Goal: Task Accomplishment & Management: Manage account settings

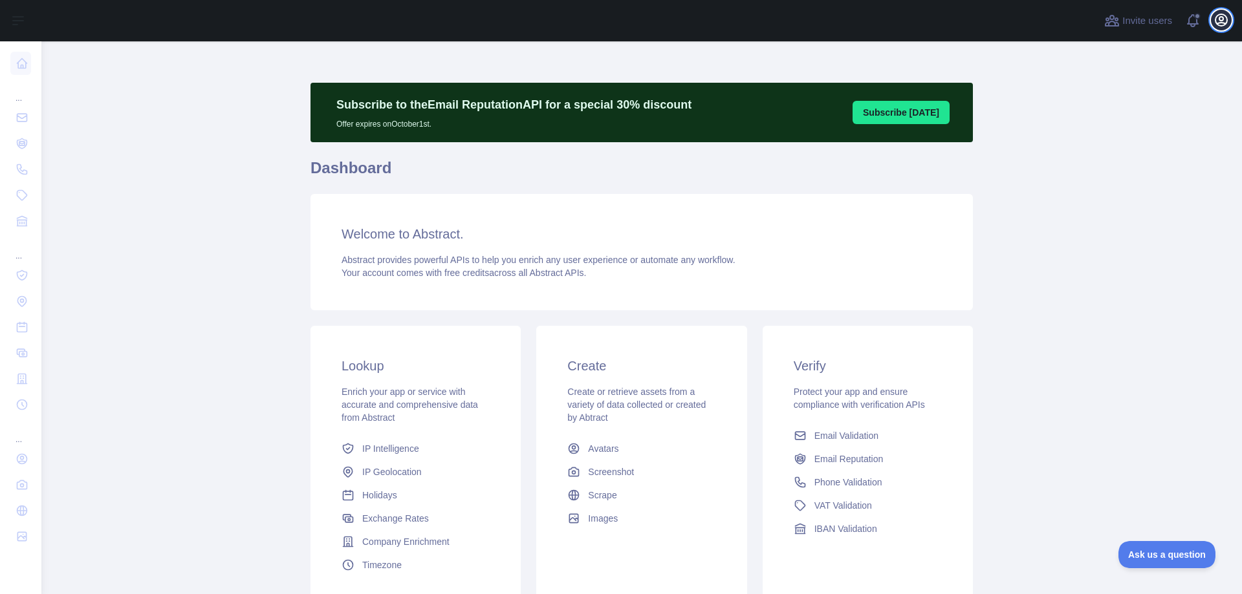
click at [1219, 21] on icon "button" at bounding box center [1221, 20] width 16 height 16
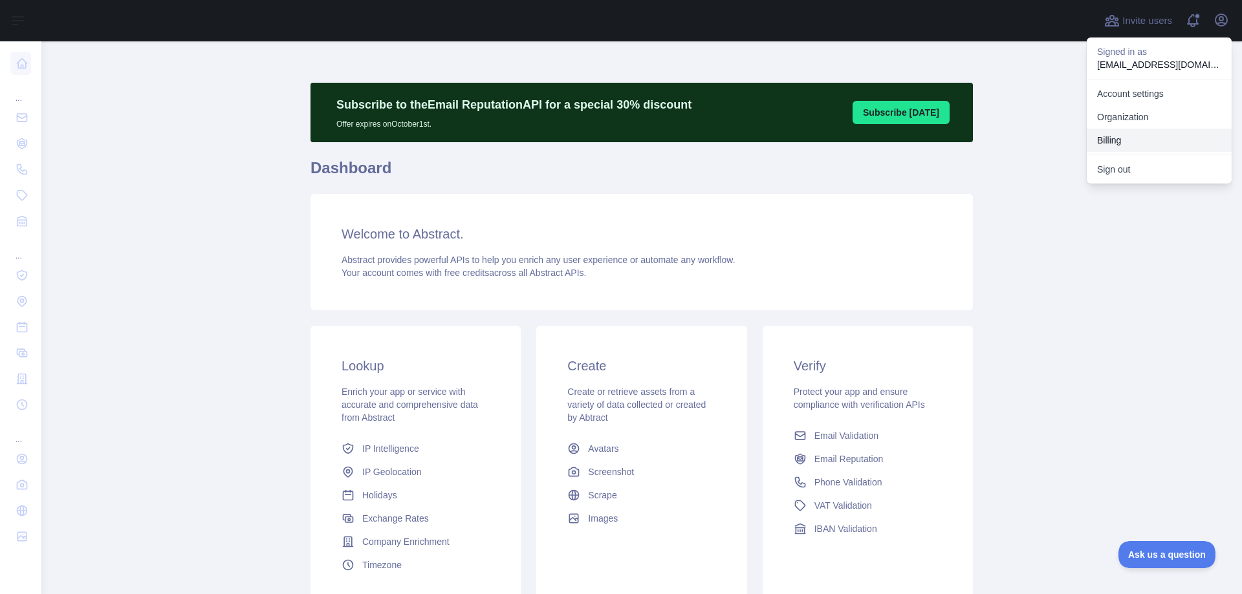
click at [1107, 142] on button "Billing" at bounding box center [1158, 140] width 145 height 23
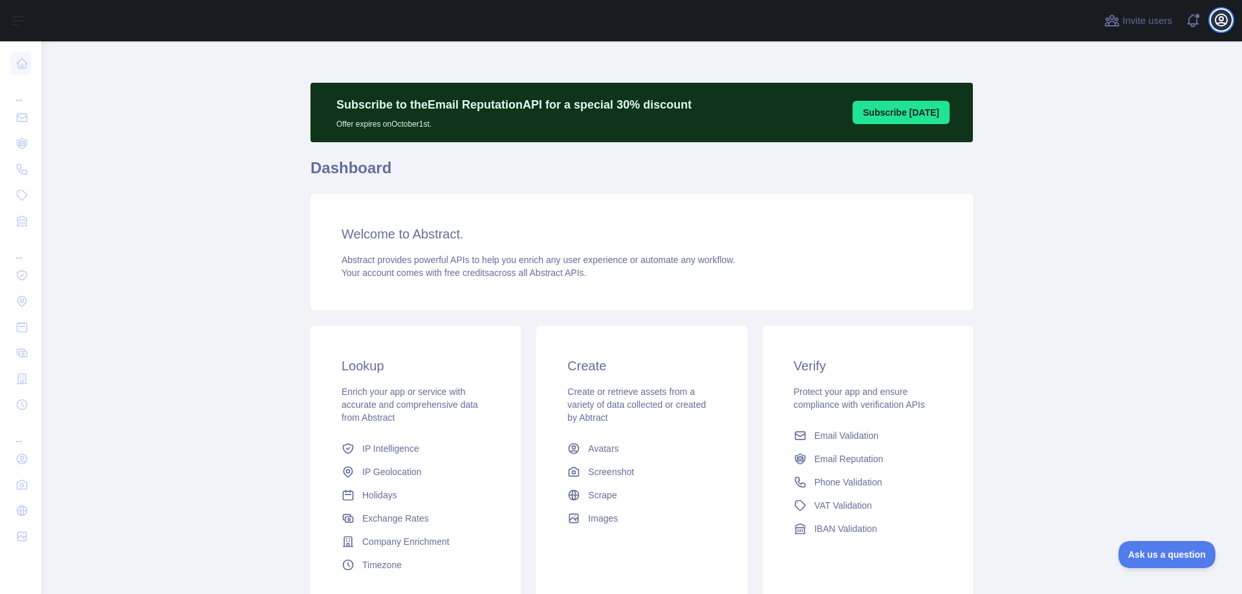
click at [1221, 25] on icon "button" at bounding box center [1221, 20] width 16 height 16
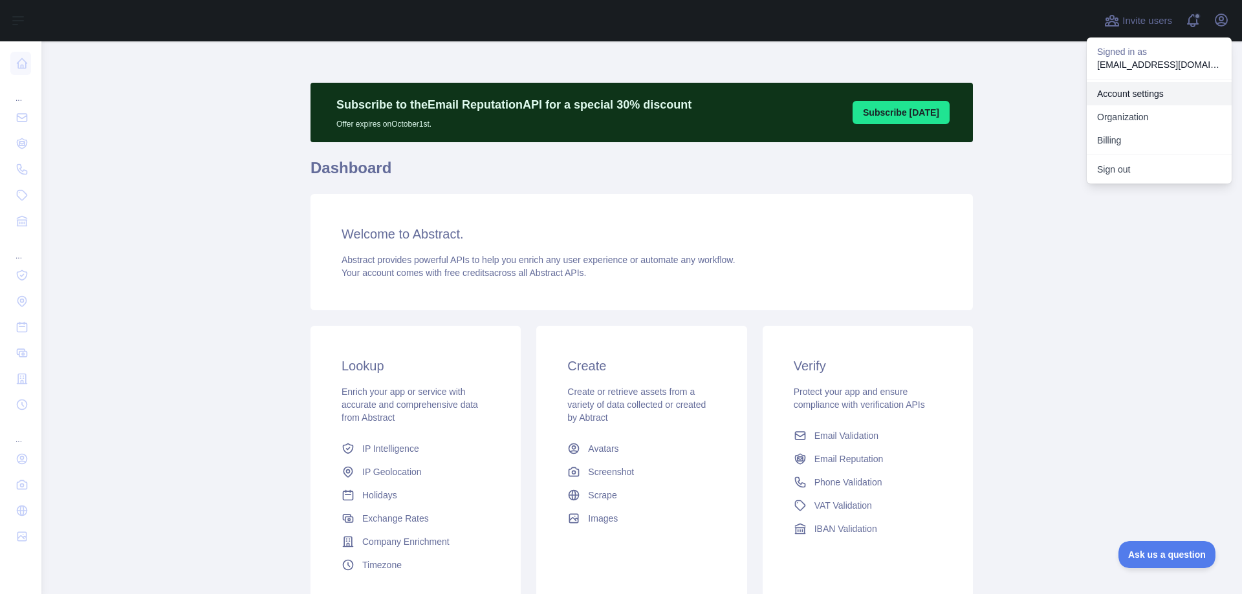
click at [1145, 100] on link "Account settings" at bounding box center [1158, 93] width 145 height 23
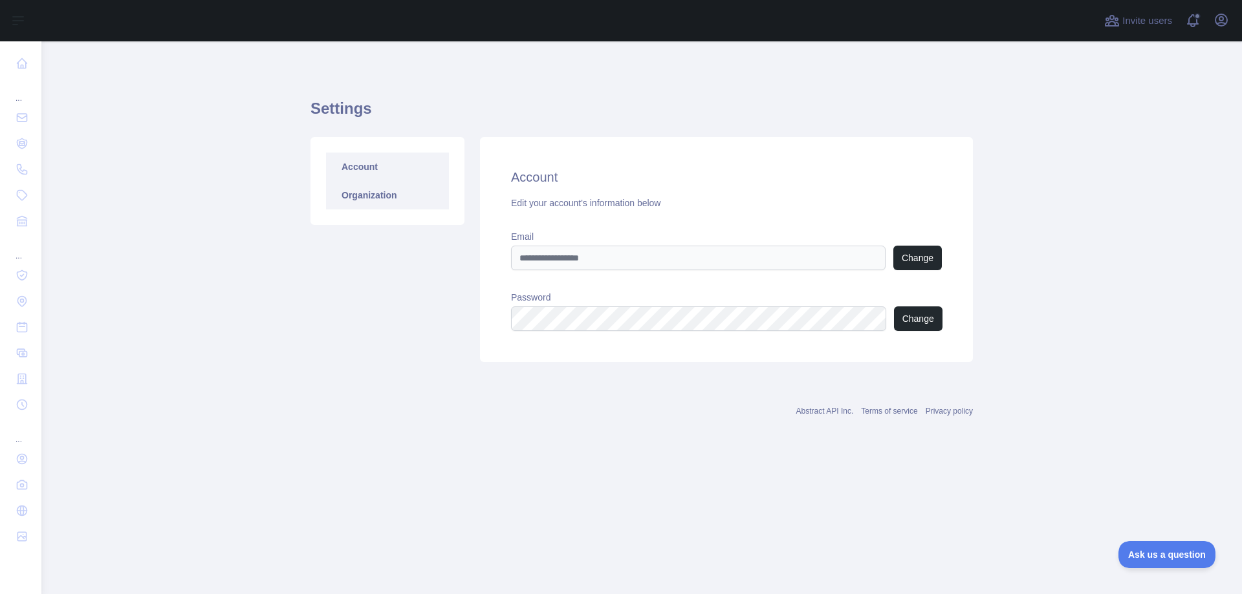
click at [332, 195] on link "Organization" at bounding box center [387, 195] width 123 height 28
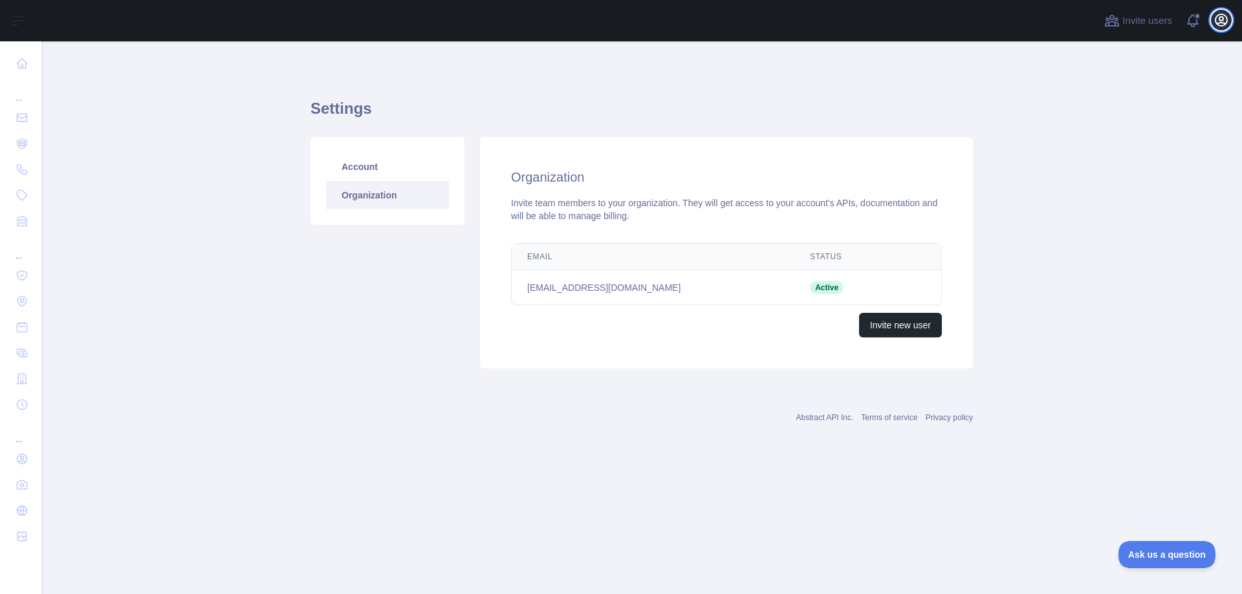
click at [1226, 20] on icon "button" at bounding box center [1221, 20] width 12 height 12
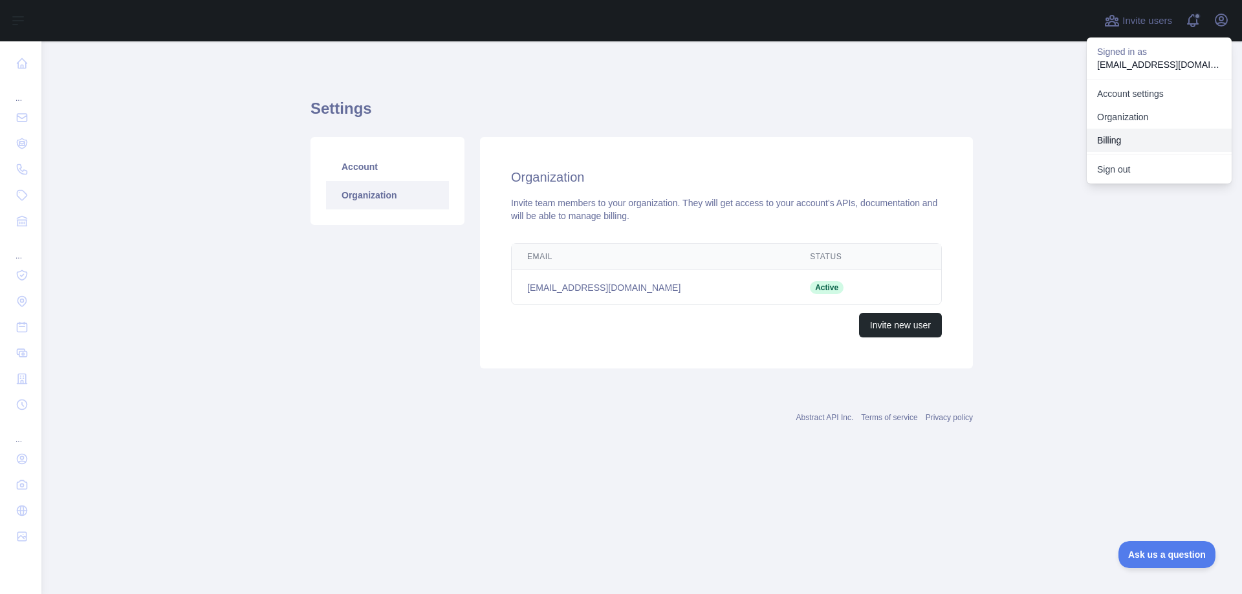
click at [1158, 131] on button "Billing" at bounding box center [1158, 140] width 145 height 23
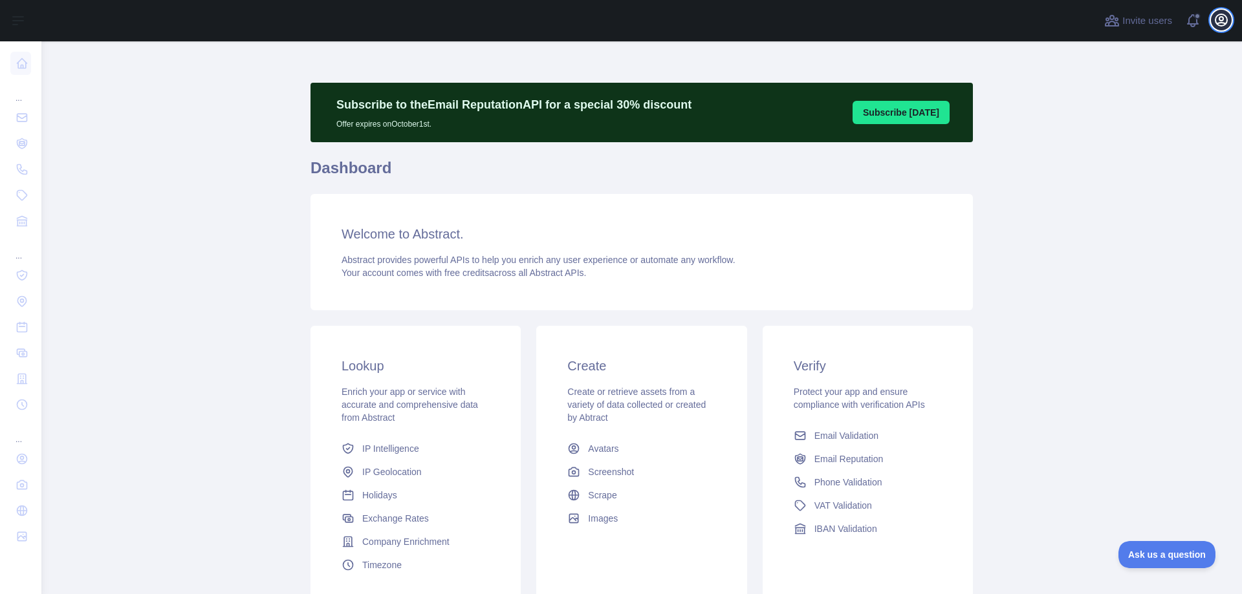
click at [1219, 22] on icon "button" at bounding box center [1221, 20] width 16 height 16
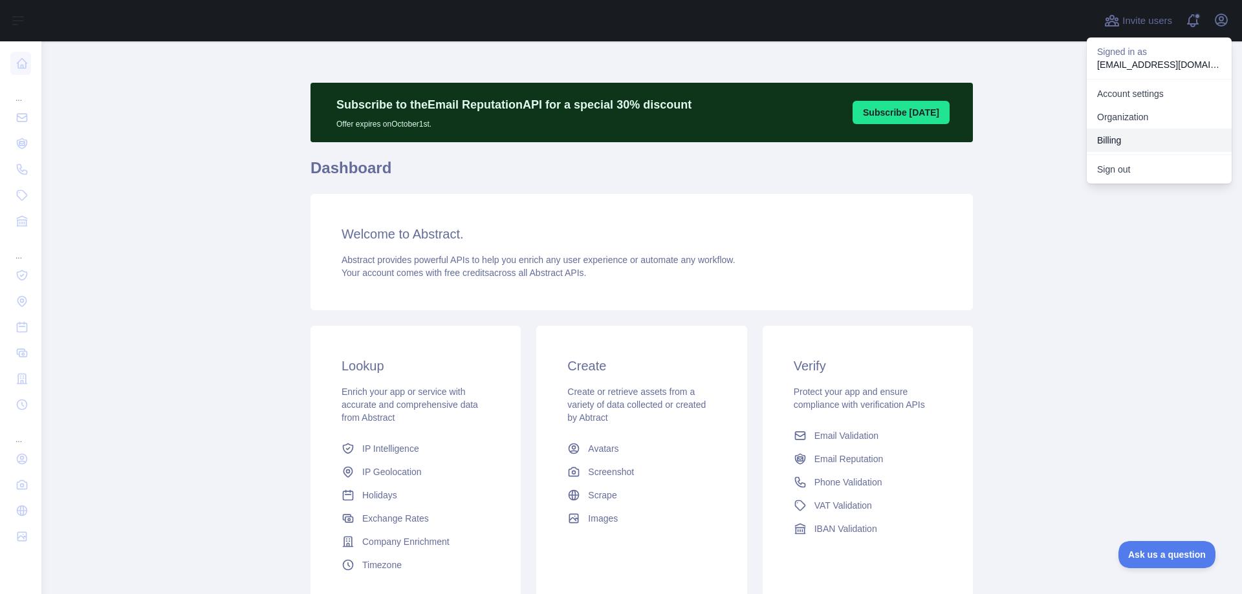
click at [1127, 142] on button "Billing" at bounding box center [1158, 140] width 145 height 23
